Goal: Task Accomplishment & Management: Manage account settings

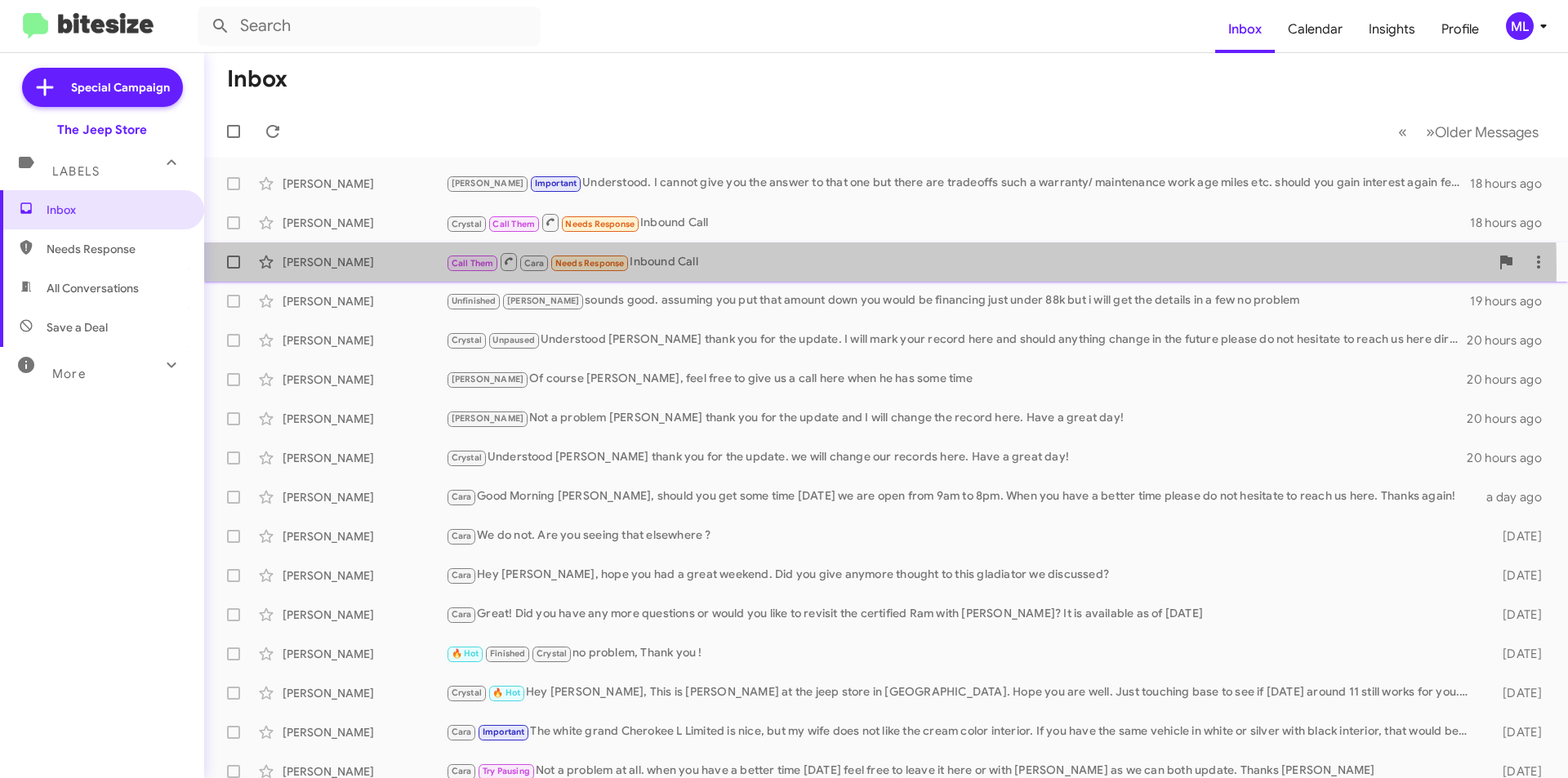
click at [666, 269] on div "Call Them Cara Needs Response Inbound Call" at bounding box center [967, 262] width 1044 height 21
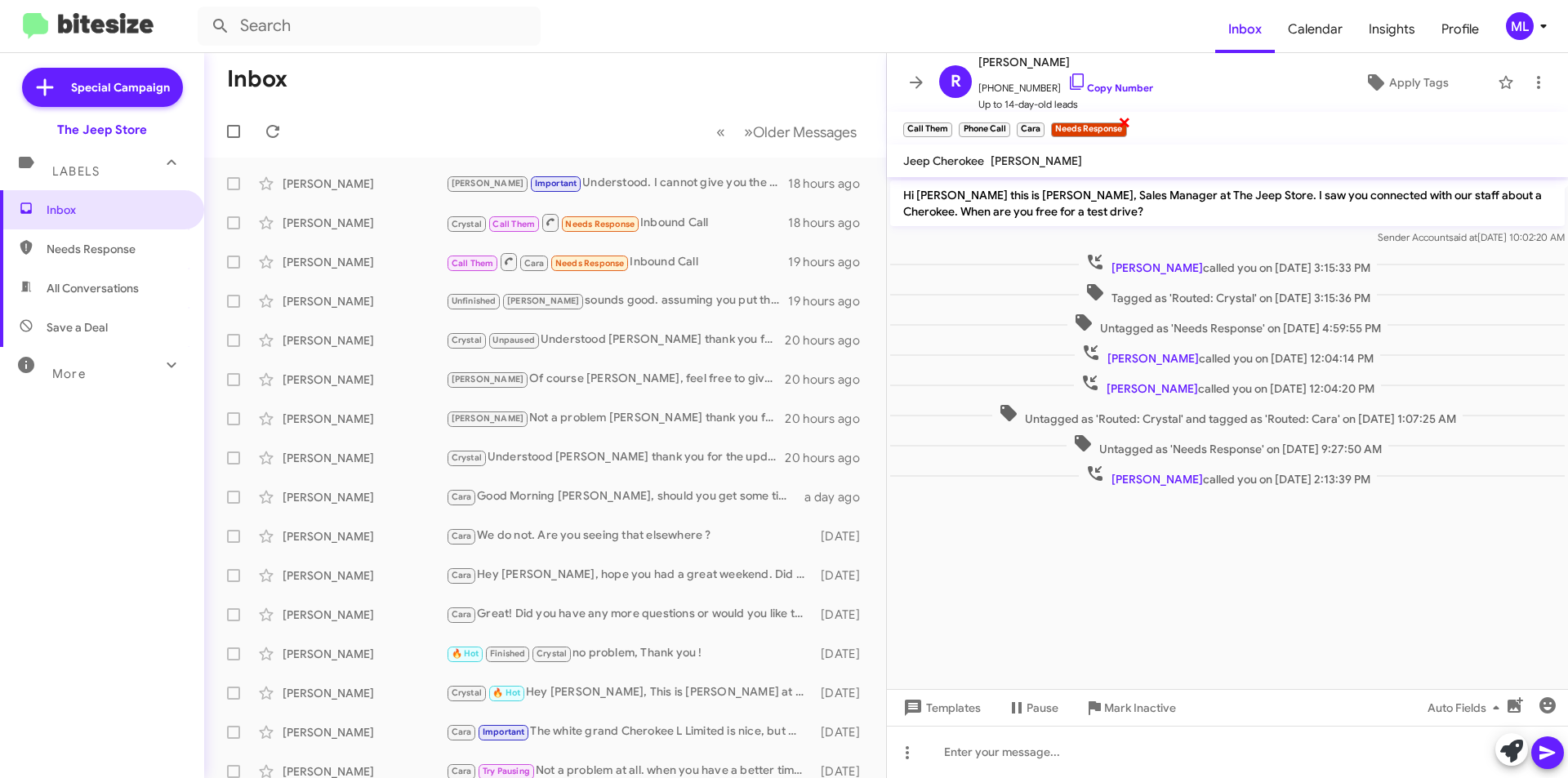
click at [666, 118] on span "×" at bounding box center [1124, 121] width 13 height 20
click at [666, 72] on mat-toolbar "[PERSON_NAME] [PHONE_NUMBER] Copy Number Up to 14-day-old leads Apply Tags" at bounding box center [1228, 83] width 682 height 59
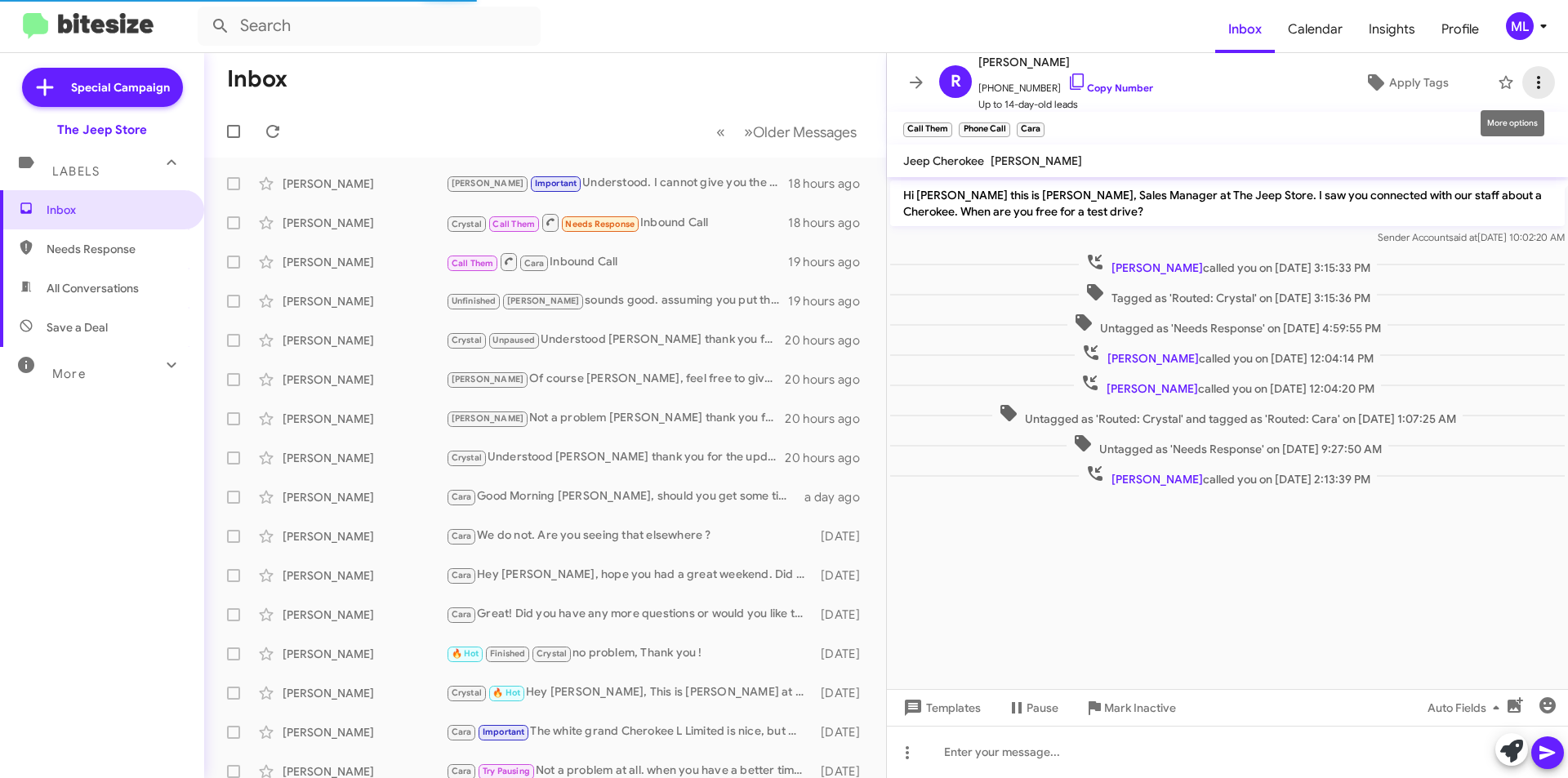
click at [666, 72] on span at bounding box center [1539, 82] width 33 height 20
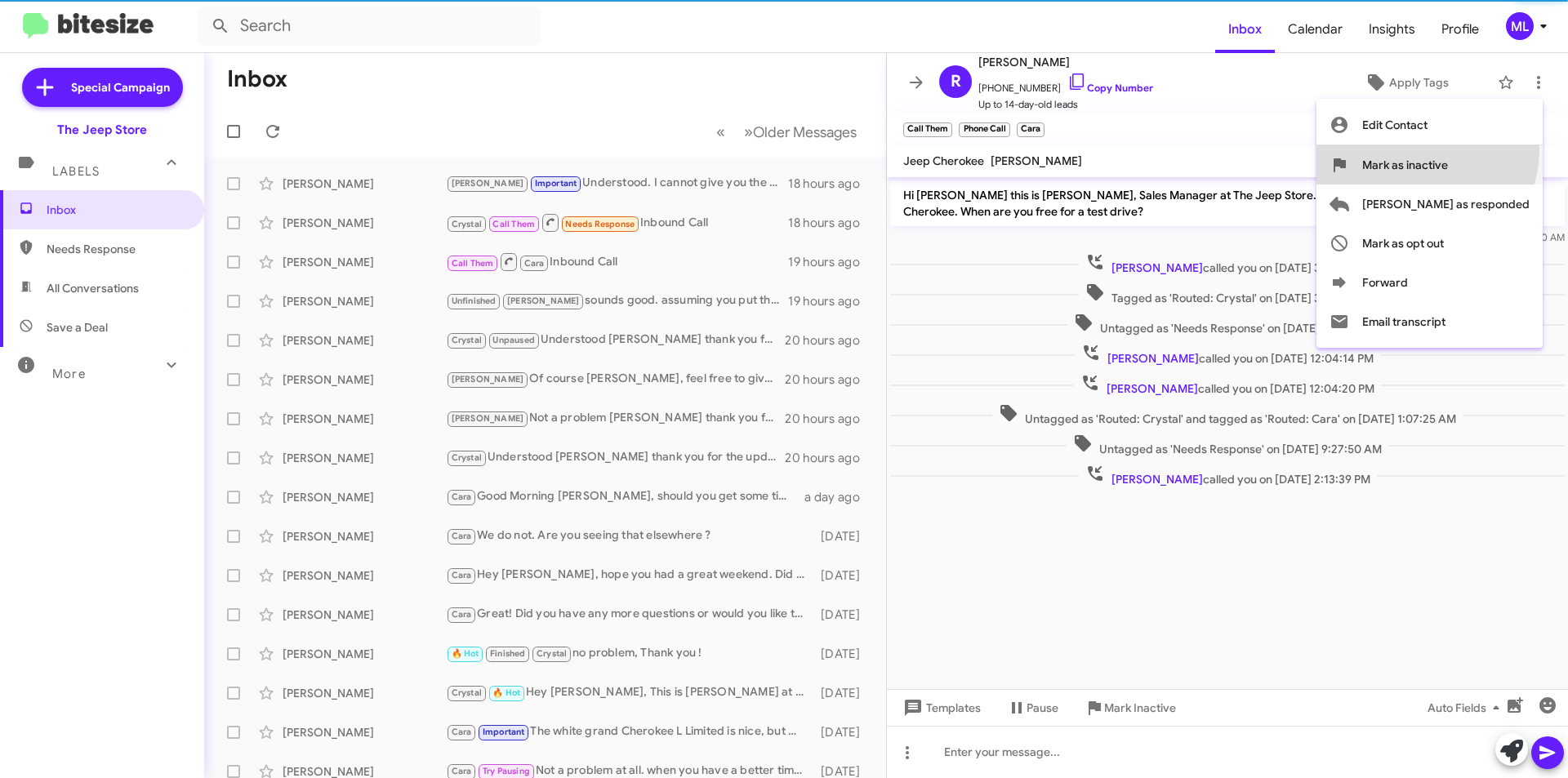
click at [666, 151] on span "Mark as inactive" at bounding box center [1405, 165] width 86 height 40
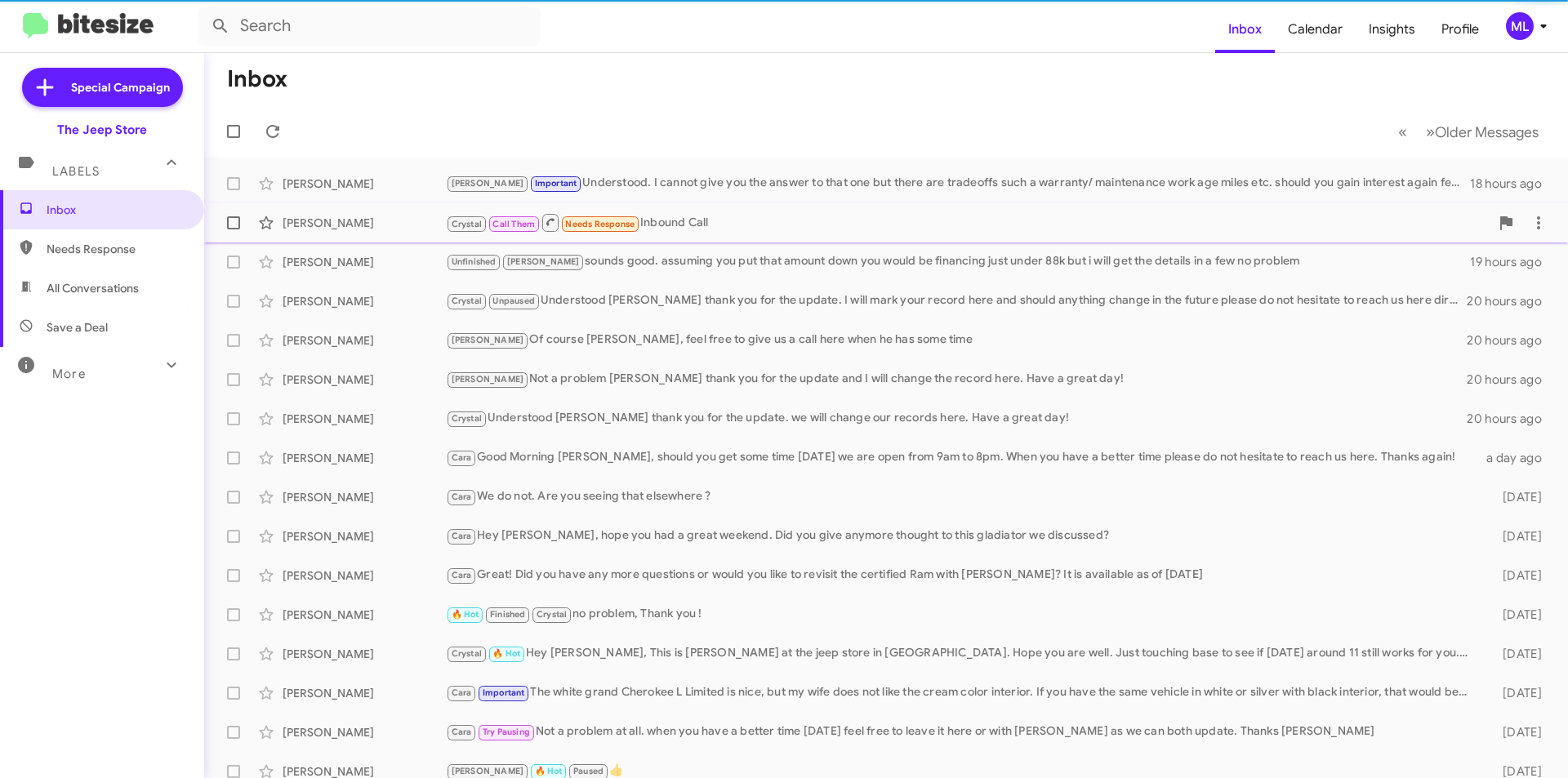
click at [665, 221] on div "Crystal Call Them Needs Response Inbound Call" at bounding box center [967, 223] width 1044 height 21
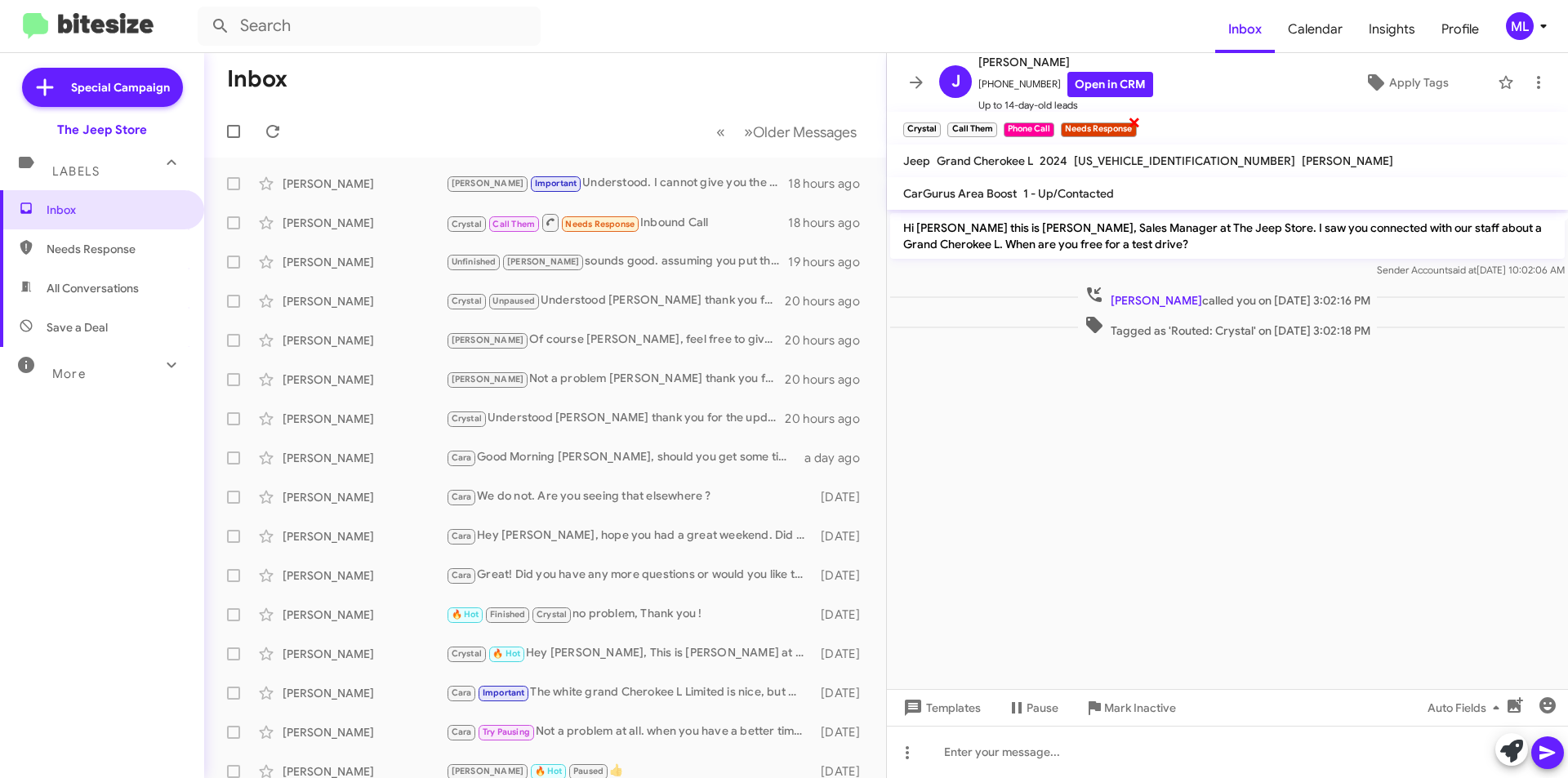
click at [666, 127] on span "×" at bounding box center [1134, 121] width 13 height 20
click at [666, 80] on icon at bounding box center [1539, 82] width 20 height 20
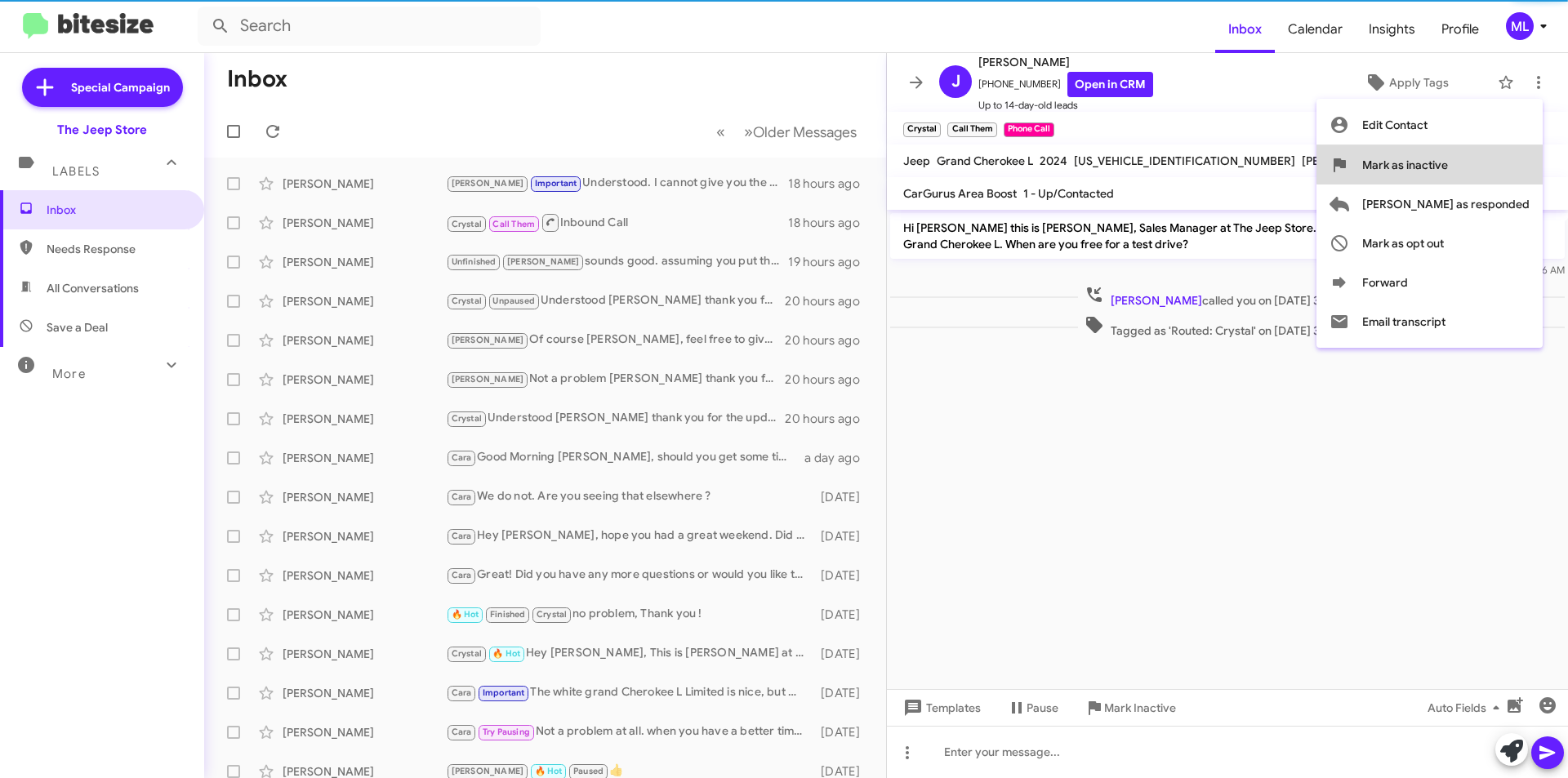
click at [666, 154] on span "Mark as inactive" at bounding box center [1405, 165] width 86 height 40
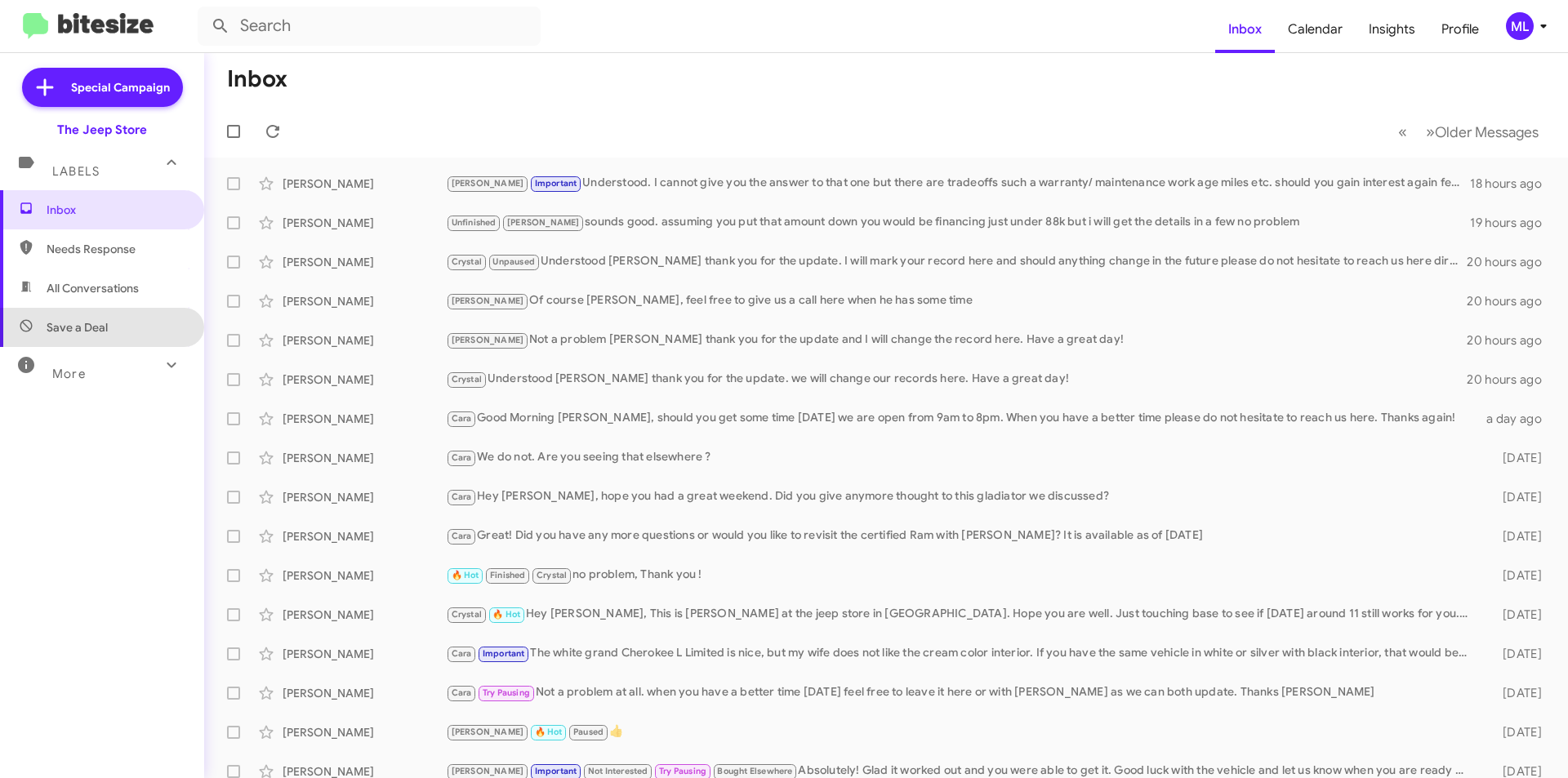
click at [125, 323] on span "Save a Deal" at bounding box center [102, 328] width 204 height 40
type input "in:not-interested"
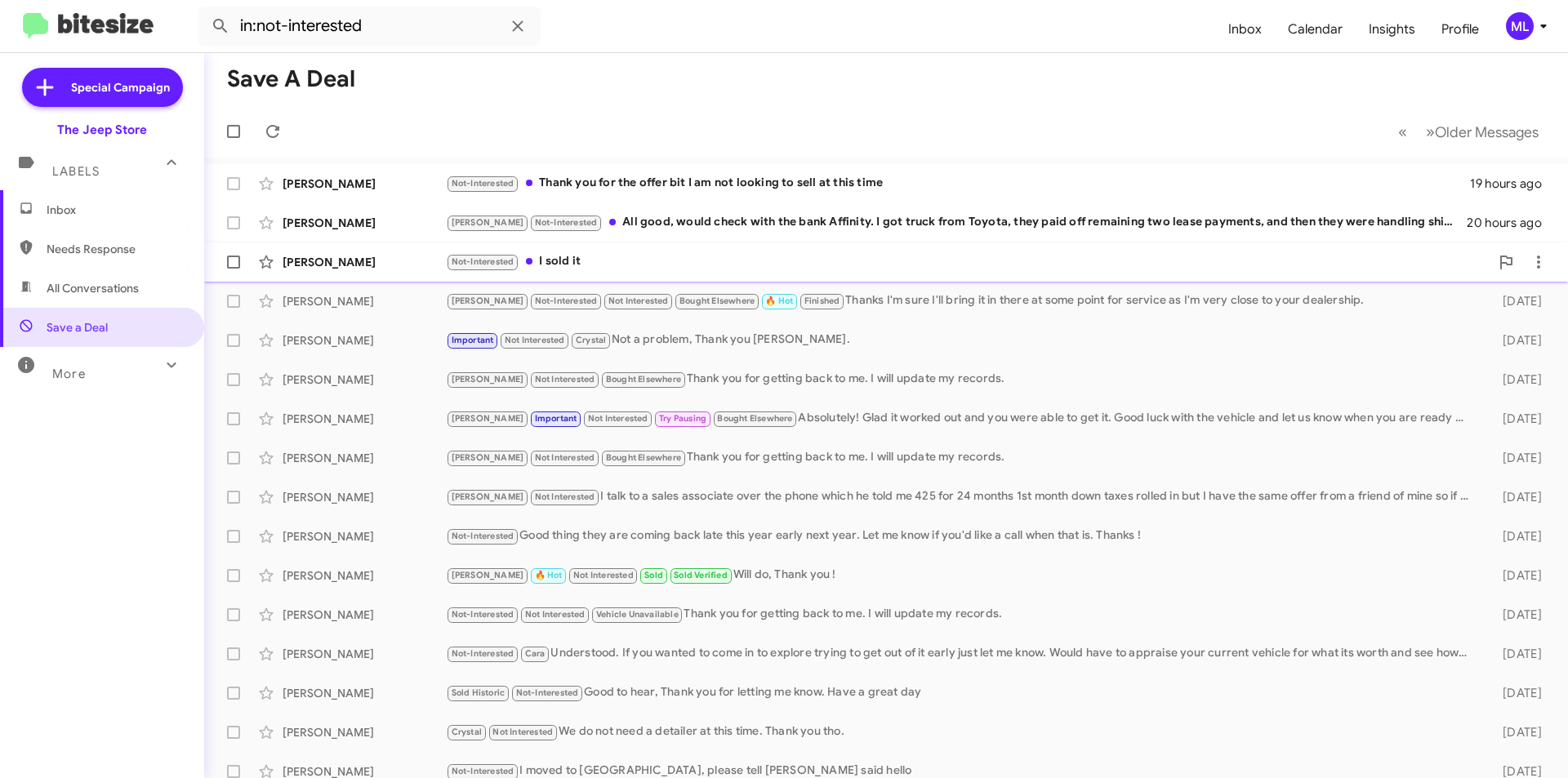
click at [614, 256] on div "Not-Interested I sold it" at bounding box center [967, 262] width 1044 height 19
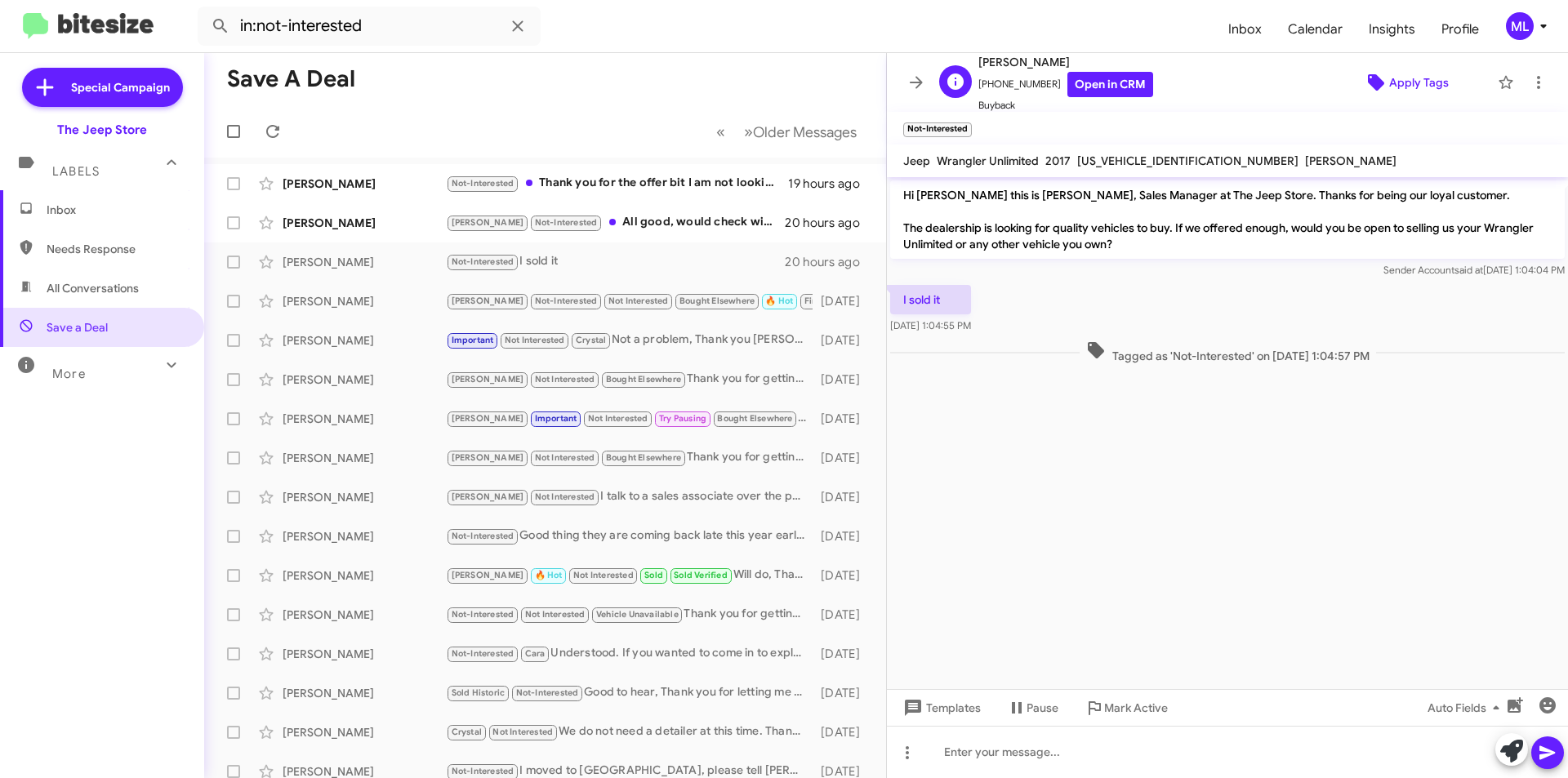
click at [666, 85] on span "Apply Tags" at bounding box center [1418, 83] width 59 height 29
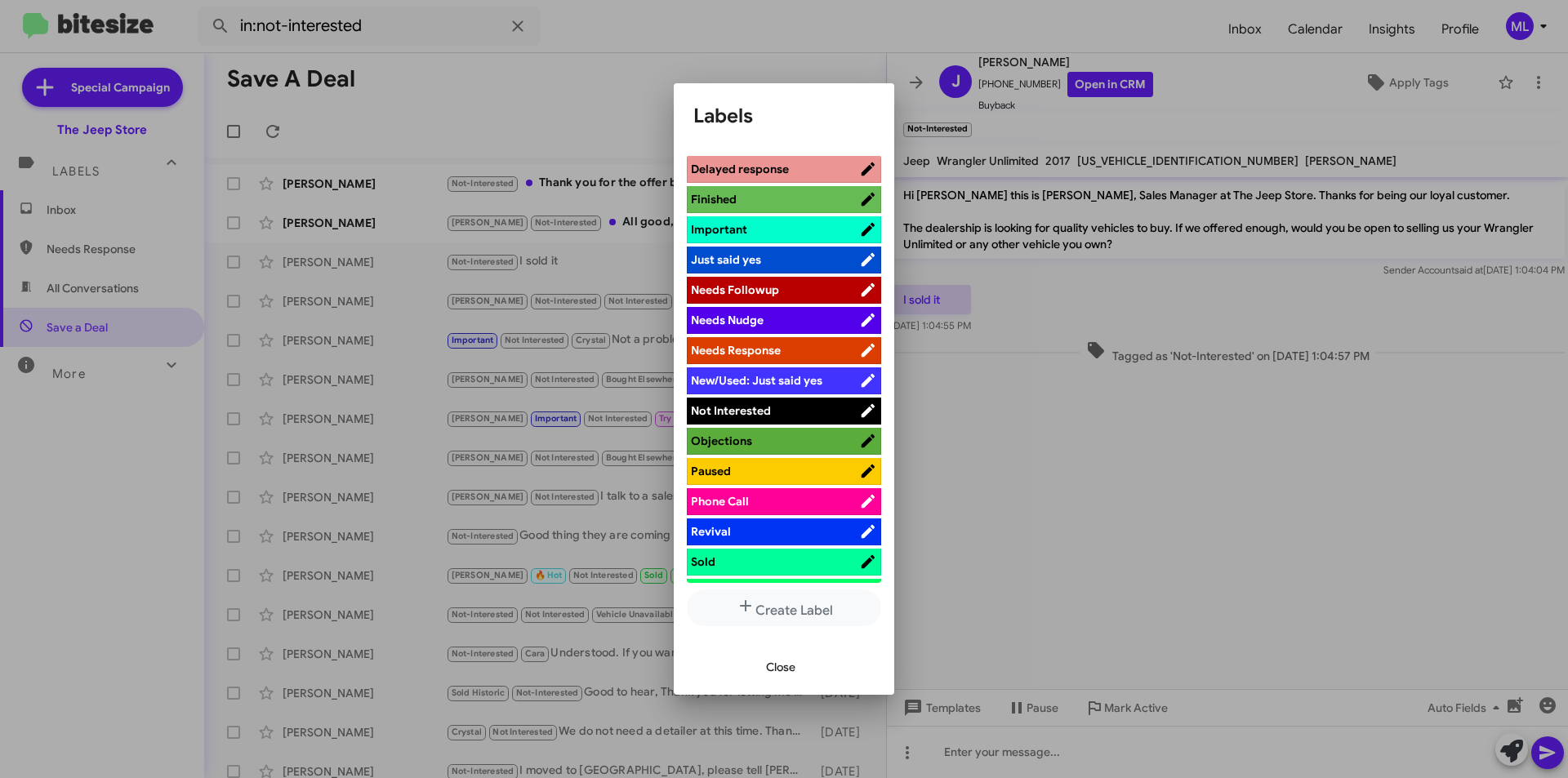
scroll to position [490, 0]
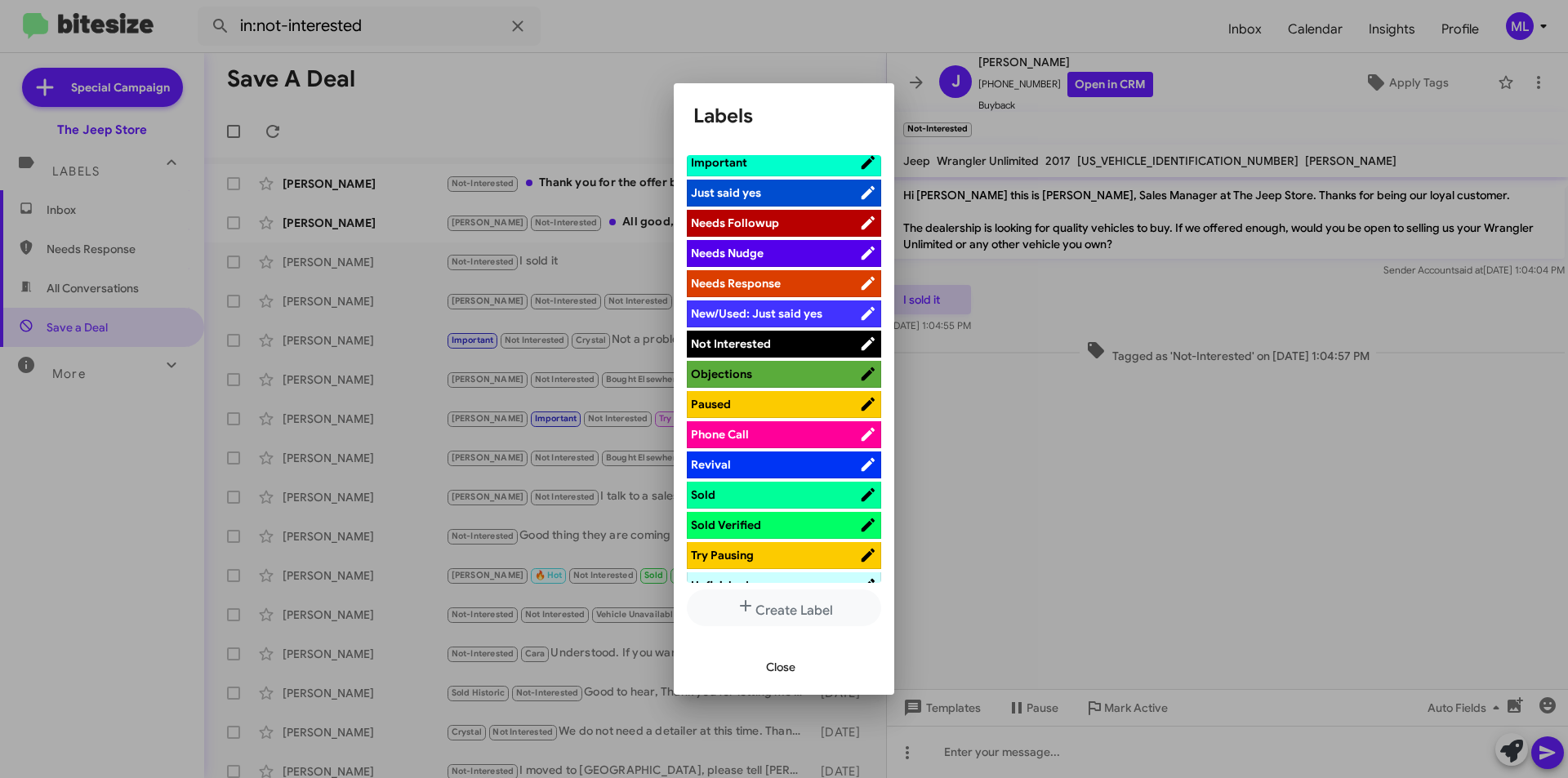
click at [666, 343] on span "Not Interested" at bounding box center [731, 343] width 80 height 15
click at [666, 409] on span "Close" at bounding box center [781, 667] width 29 height 29
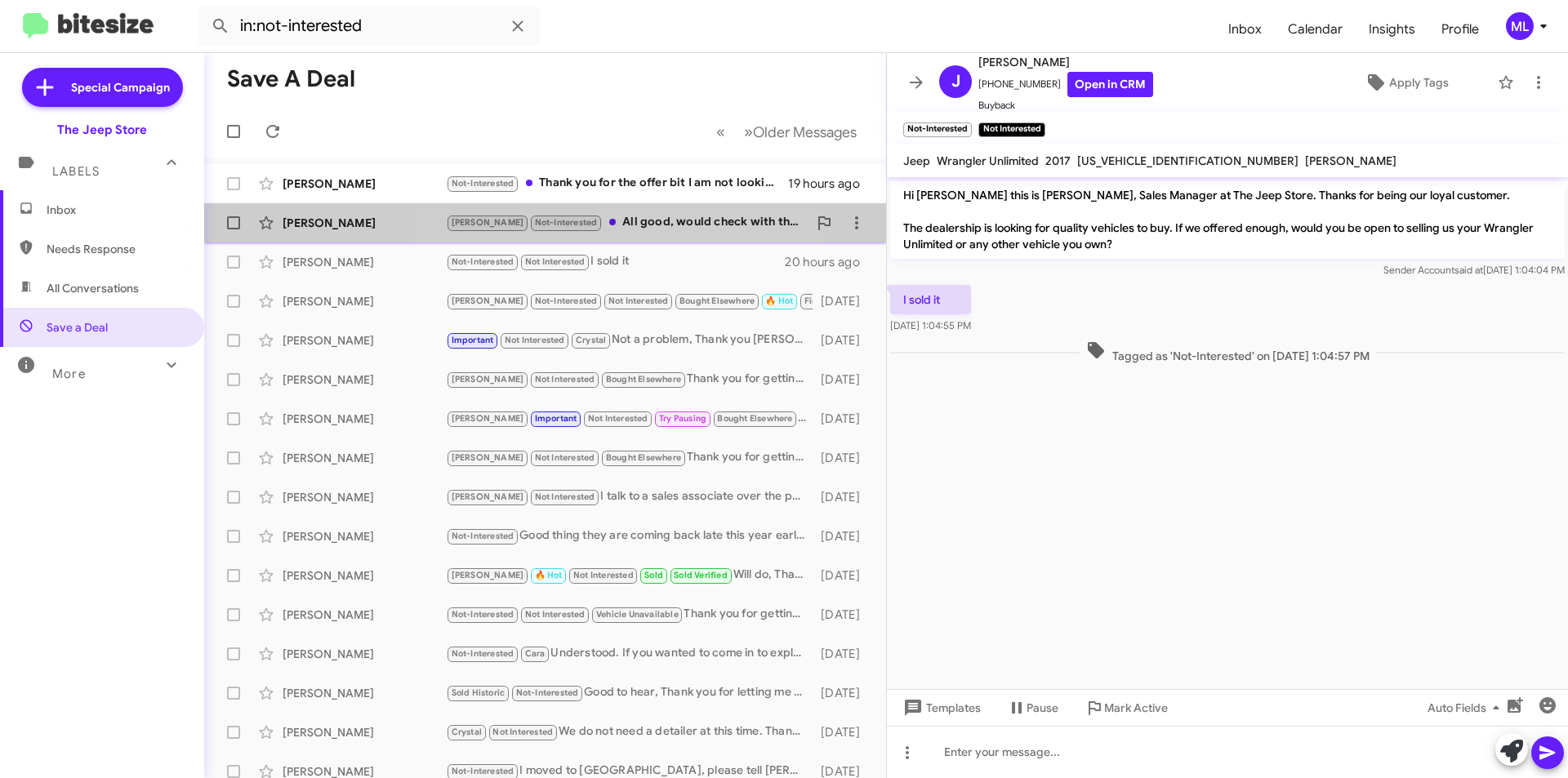
click at [617, 225] on div "[PERSON_NAME] Not-Interested All good, would check with the bank Affinity. I go…" at bounding box center [627, 223] width 361 height 19
